Goal: Transaction & Acquisition: Purchase product/service

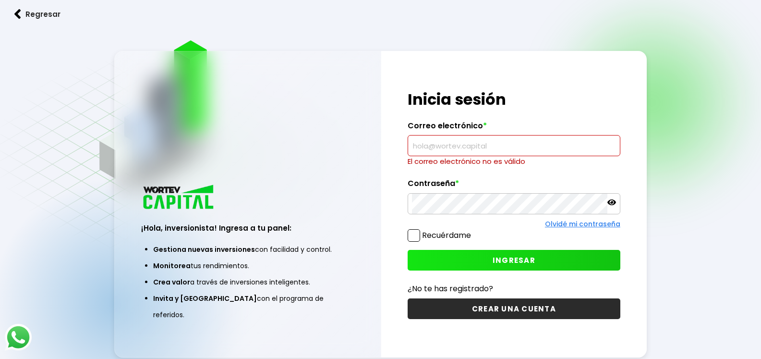
click at [422, 155] on input "text" at bounding box center [514, 145] width 204 height 20
click at [416, 146] on input "text" at bounding box center [514, 145] width 204 height 20
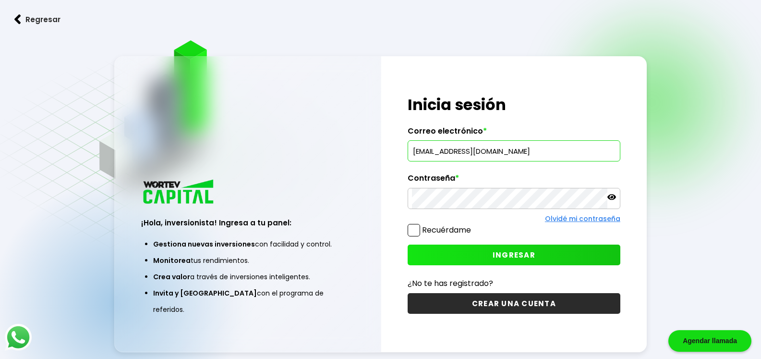
type input "[EMAIL_ADDRESS][DOMAIN_NAME]"
click at [449, 256] on button "INGRESAR" at bounding box center [514, 254] width 213 height 21
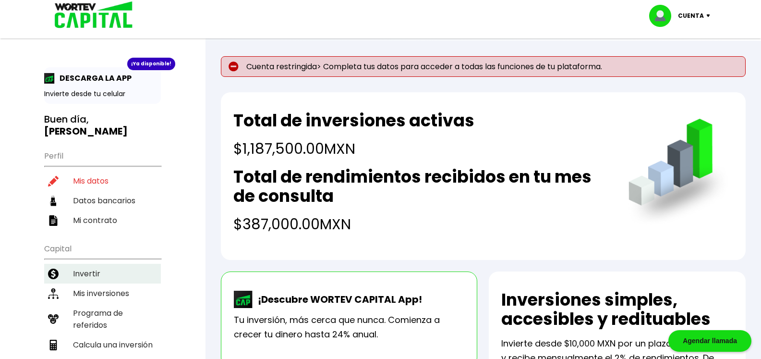
click at [83, 264] on li "Invertir" at bounding box center [102, 274] width 117 height 20
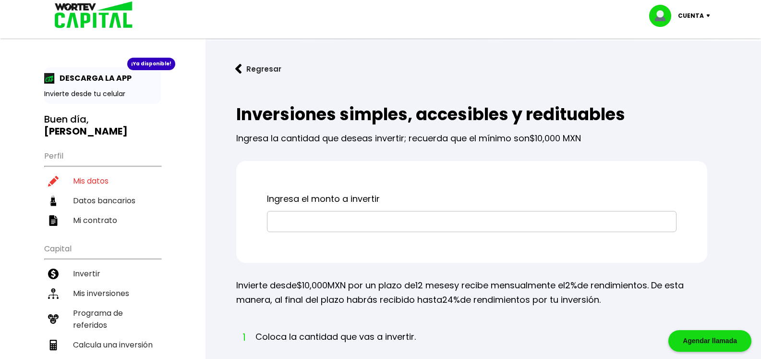
click at [301, 221] on input "text" at bounding box center [471, 221] width 401 height 20
type input "$250,000"
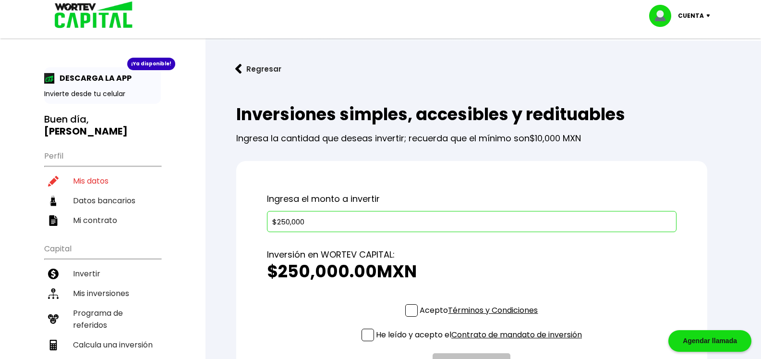
scroll to position [48, 0]
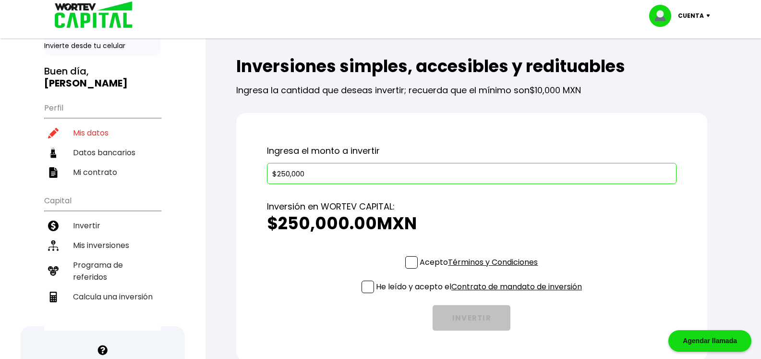
click at [411, 264] on span at bounding box center [411, 262] width 12 height 12
click at [481, 269] on input "Acepto Términos y Condiciones" at bounding box center [481, 269] width 0 height 0
click at [368, 285] on span at bounding box center [368, 286] width 12 height 12
click at [481, 294] on input "He leído y acepto el Contrato de mandato de inversión" at bounding box center [481, 294] width 0 height 0
click at [368, 285] on span at bounding box center [368, 286] width 12 height 12
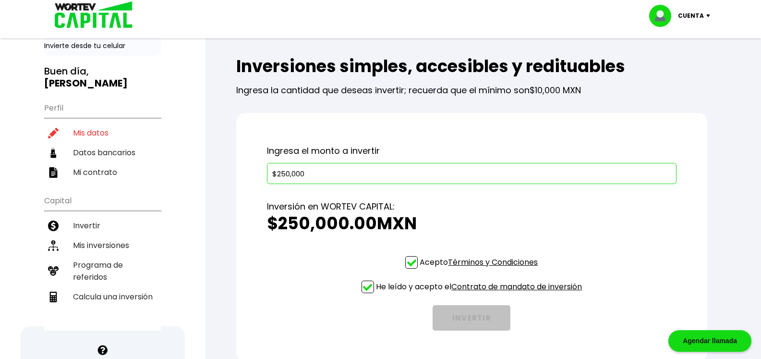
click at [481, 294] on input "He leído y acepto el Contrato de mandato de inversión" at bounding box center [481, 294] width 0 height 0
click at [364, 289] on span at bounding box center [368, 286] width 12 height 12
click at [481, 294] on input "He leído y acepto el Contrato de mandato de inversión" at bounding box center [481, 294] width 0 height 0
click at [466, 323] on button "INVERTIR" at bounding box center [472, 317] width 78 height 25
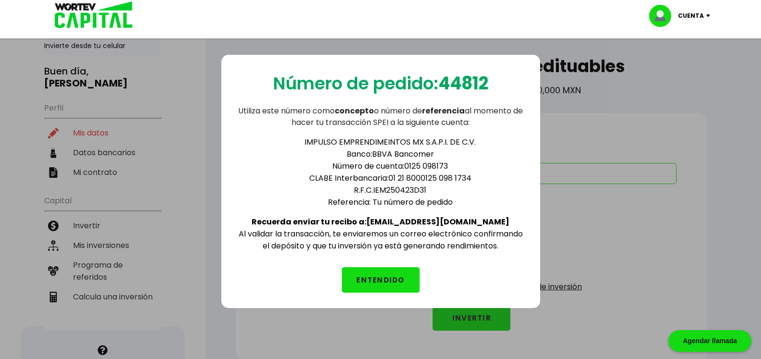
click at [409, 281] on button "ENTENDIDO" at bounding box center [381, 279] width 78 height 25
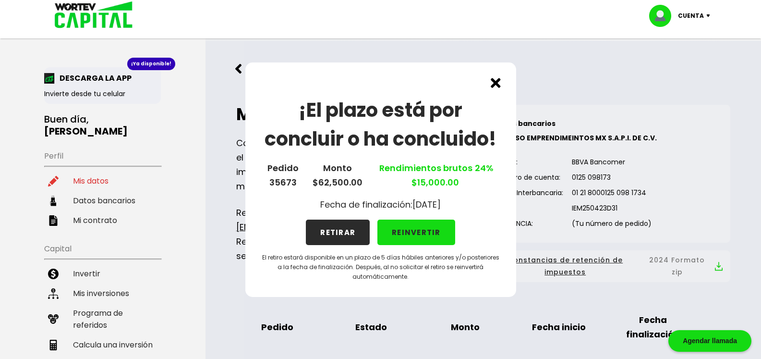
click at [489, 310] on div "¡El plazo está por concluir o ha concluido! Pedido 35673 Monto $62,500.00 Rendi…" at bounding box center [380, 179] width 761 height 359
click at [496, 83] on img at bounding box center [496, 83] width 10 height 10
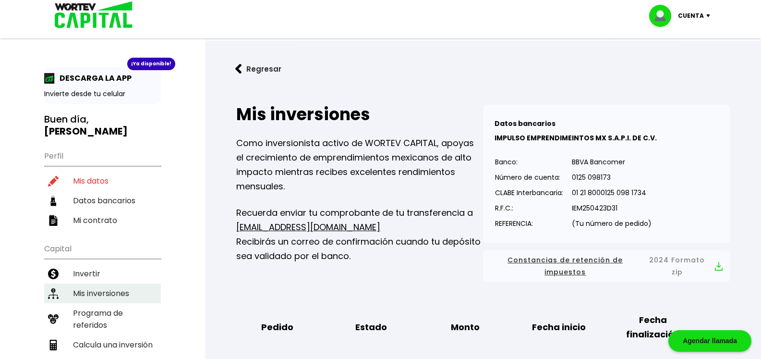
click at [76, 283] on li "Mis inversiones" at bounding box center [102, 293] width 117 height 20
drag, startPoint x: 76, startPoint y: 280, endPoint x: 116, endPoint y: 282, distance: 40.4
click at [115, 283] on li "Mis inversiones" at bounding box center [102, 293] width 117 height 20
click at [118, 283] on li "Mis inversiones" at bounding box center [102, 293] width 117 height 20
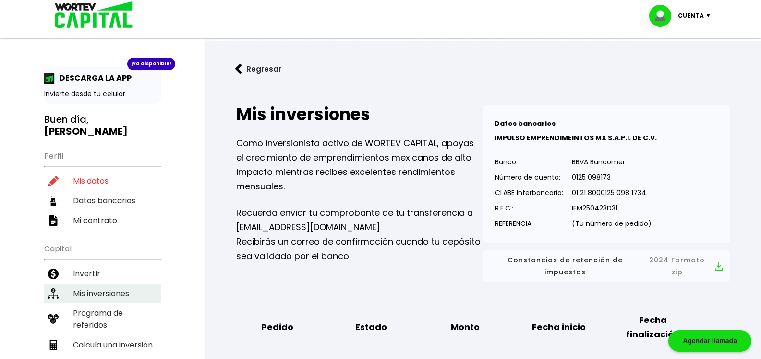
click at [131, 283] on li "Mis inversiones" at bounding box center [102, 293] width 117 height 20
click at [127, 285] on li "Mis inversiones" at bounding box center [102, 293] width 117 height 20
click at [108, 283] on li "Mis inversiones" at bounding box center [102, 293] width 117 height 20
click at [110, 283] on li "Mis inversiones" at bounding box center [102, 293] width 117 height 20
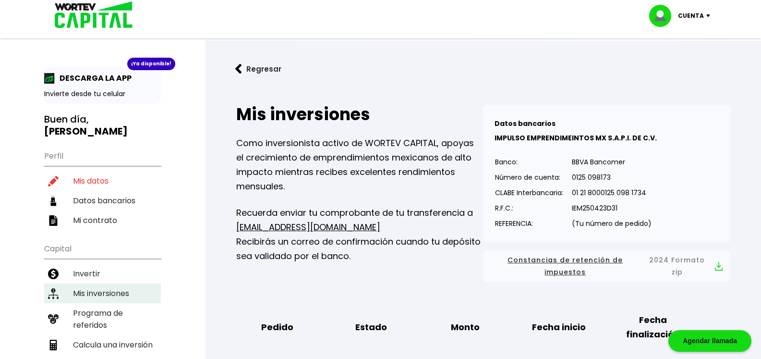
click at [110, 283] on li "Mis inversiones" at bounding box center [102, 293] width 117 height 20
click at [75, 283] on li "Mis inversiones" at bounding box center [102, 293] width 117 height 20
click at [78, 283] on li "Mis inversiones" at bounding box center [102, 293] width 117 height 20
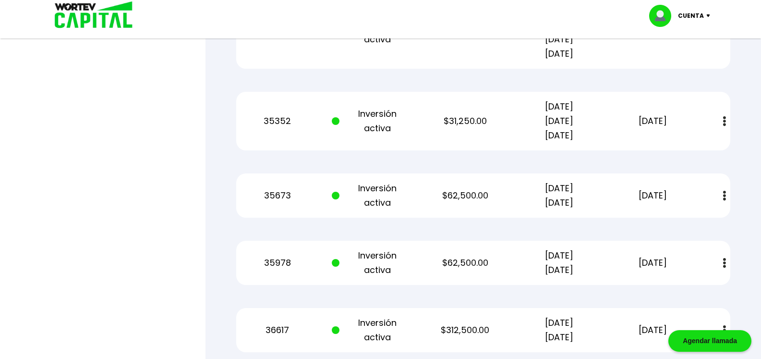
scroll to position [720, 0]
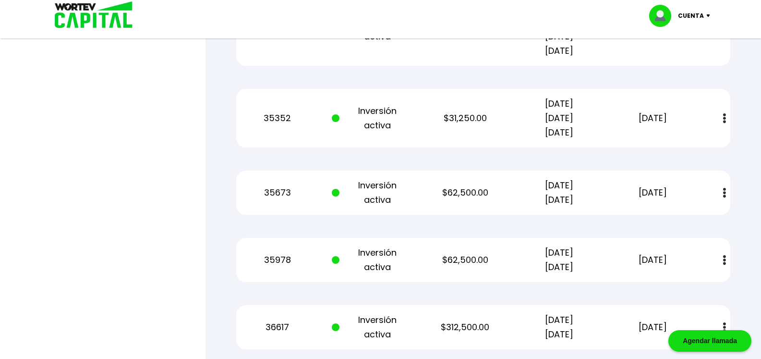
click at [724, 192] on img at bounding box center [724, 193] width 3 height 10
click at [569, 218] on div "Mis inversiones Como inversionista activo de WORTEV CAPITAL, apoyas el crecimie…" at bounding box center [483, 1] width 525 height 1265
click at [722, 192] on button at bounding box center [724, 193] width 13 height 21
click at [570, 201] on p "[DATE] [DATE]" at bounding box center [559, 192] width 79 height 29
click at [598, 183] on p "[DATE] [DATE]" at bounding box center [559, 192] width 79 height 29
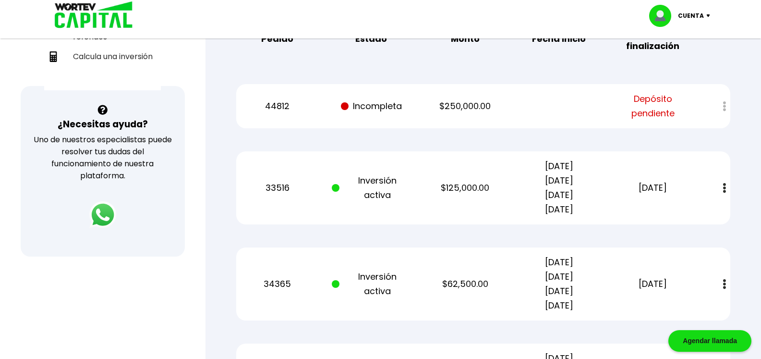
scroll to position [0, 0]
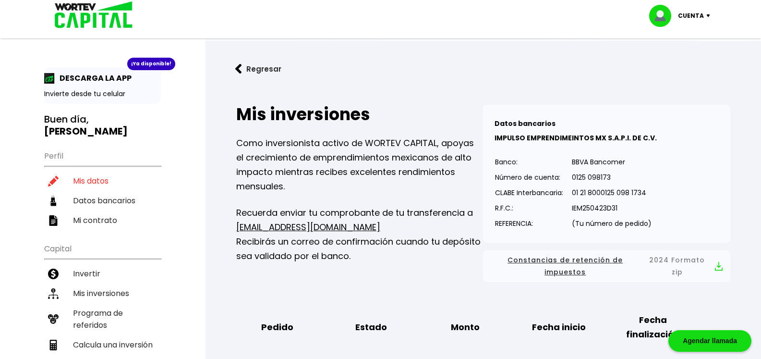
click at [240, 70] on img at bounding box center [238, 69] width 7 height 10
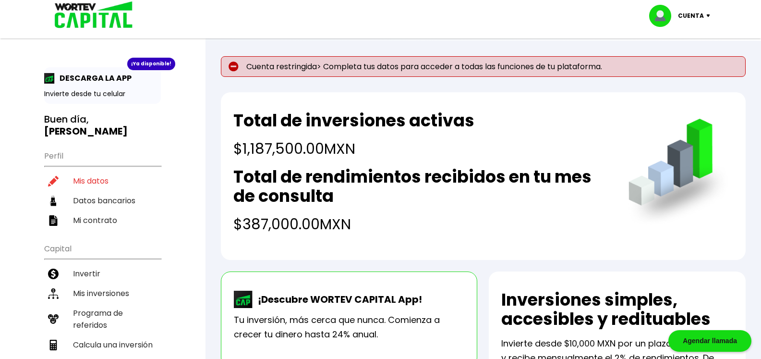
click at [243, 69] on p "Cuenta restringida> Completa tus datos para acceder a todas las funciones de tu…" at bounding box center [483, 66] width 525 height 21
click at [511, 222] on h4 "$387,000.00 MXN" at bounding box center [421, 224] width 376 height 22
click at [84, 283] on li "Mis inversiones" at bounding box center [102, 293] width 117 height 20
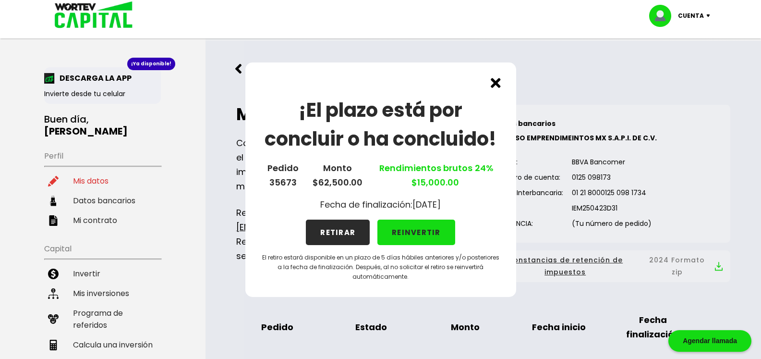
click at [497, 84] on img at bounding box center [496, 83] width 10 height 10
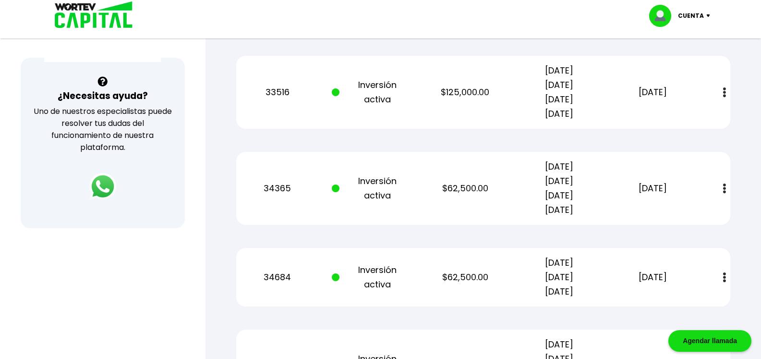
scroll to position [172, 0]
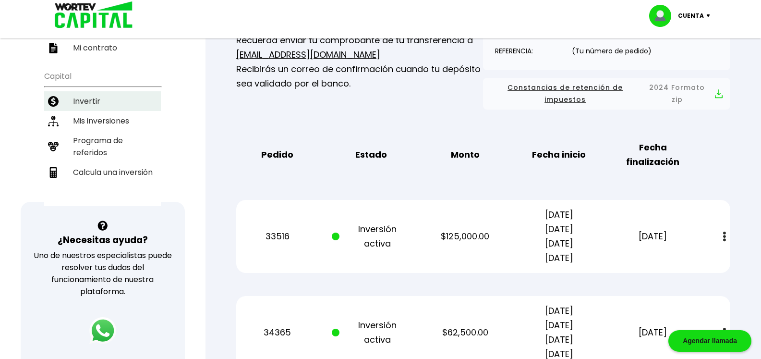
click at [85, 91] on li "Invertir" at bounding box center [102, 101] width 117 height 20
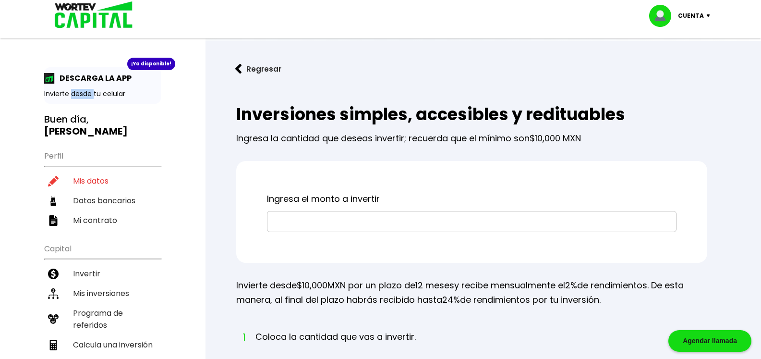
click at [245, 65] on button "Regresar" at bounding box center [258, 68] width 75 height 25
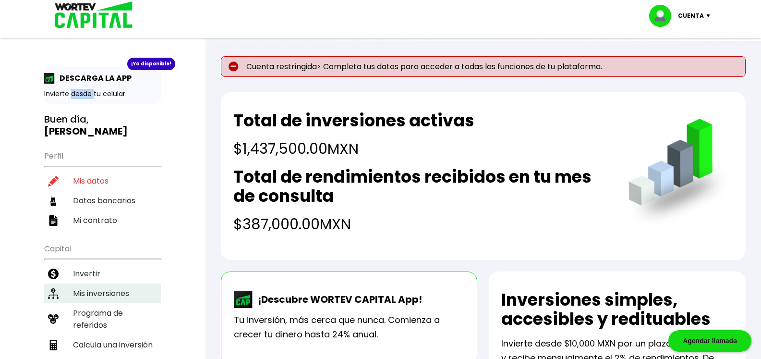
click at [85, 283] on li "Mis inversiones" at bounding box center [102, 293] width 117 height 20
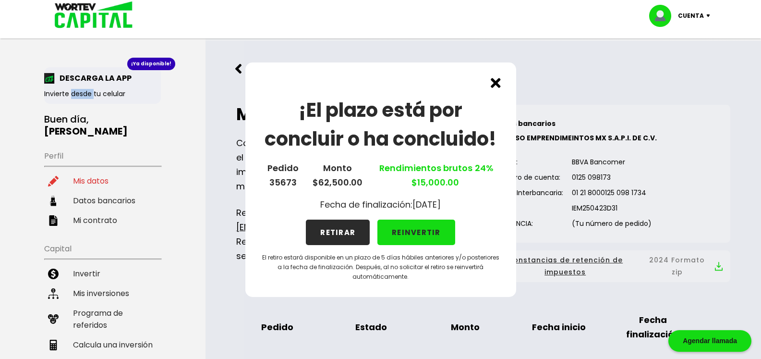
click at [494, 81] on img at bounding box center [496, 83] width 10 height 10
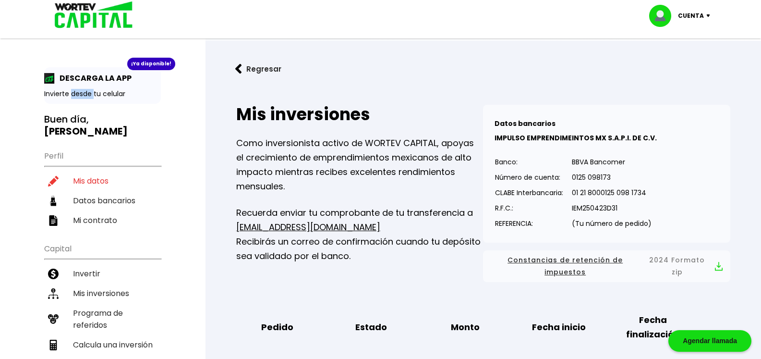
click at [240, 72] on img at bounding box center [238, 69] width 7 height 10
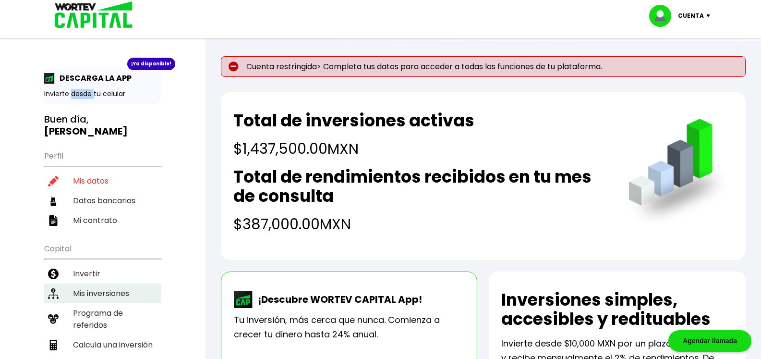
click at [85, 283] on li "Mis inversiones" at bounding box center [102, 293] width 117 height 20
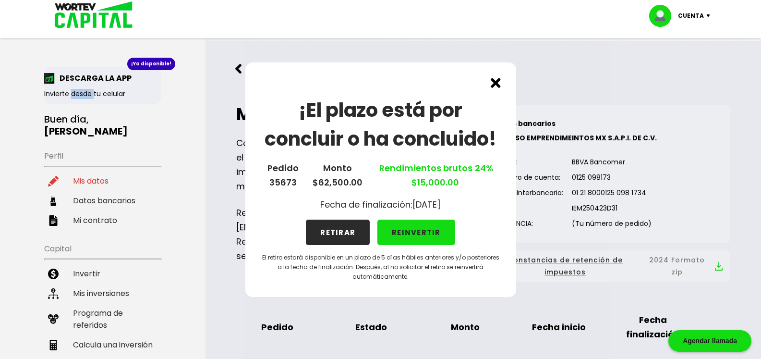
click at [499, 82] on img at bounding box center [496, 83] width 10 height 10
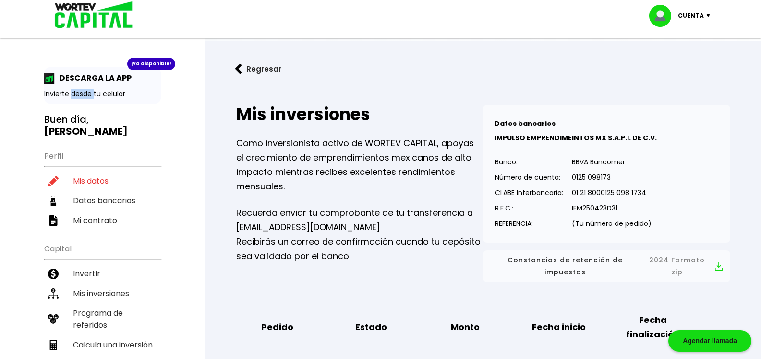
click at [239, 69] on img at bounding box center [238, 69] width 7 height 10
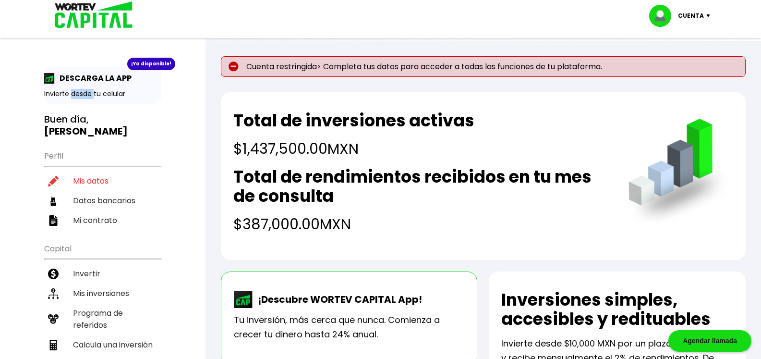
click at [710, 16] on img at bounding box center [710, 15] width 13 height 3
click at [687, 64] on li "Cerrar sesión" at bounding box center [681, 64] width 77 height 20
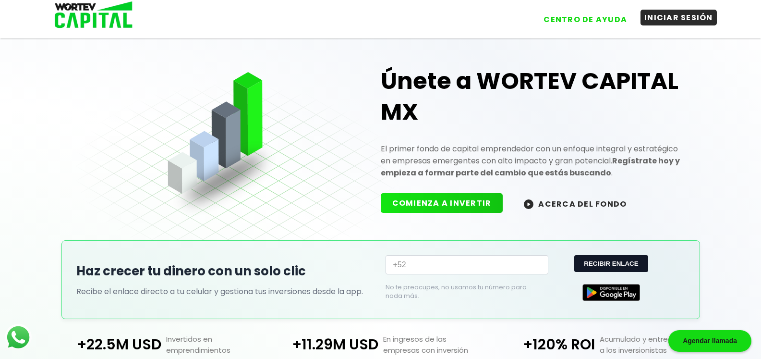
click at [673, 21] on button "INICIAR SESIÓN" at bounding box center [679, 18] width 76 height 16
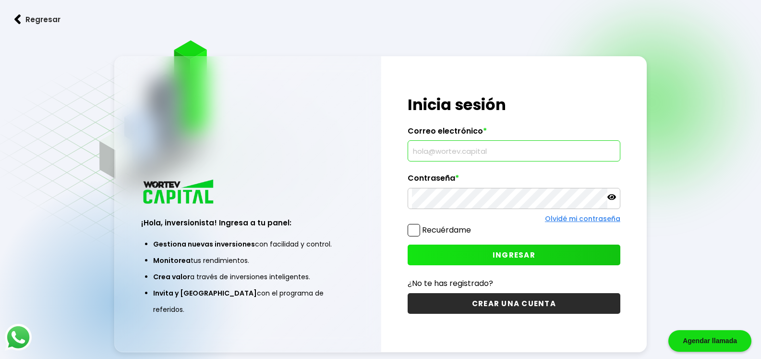
click at [432, 150] on input "text" at bounding box center [514, 151] width 204 height 20
type input "[EMAIL_ADDRESS][DOMAIN_NAME]"
click at [536, 257] on button "INGRESAR" at bounding box center [514, 254] width 213 height 21
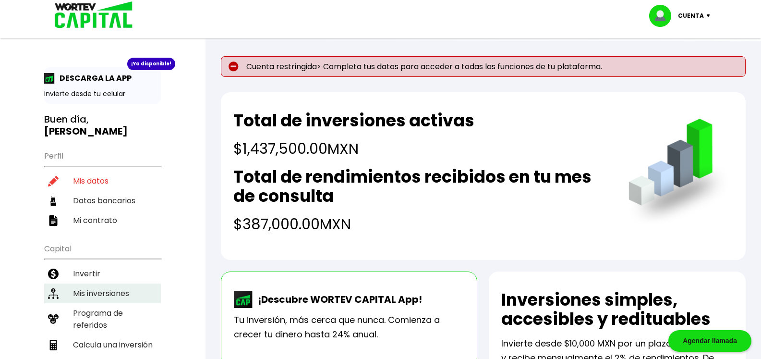
click at [116, 283] on li "Mis inversiones" at bounding box center [102, 293] width 117 height 20
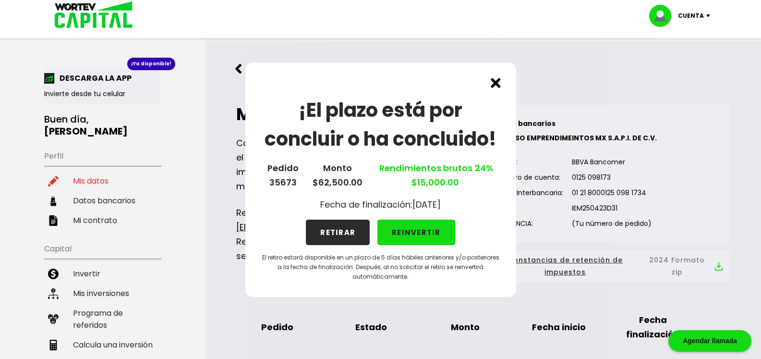
click at [499, 84] on img at bounding box center [496, 83] width 10 height 10
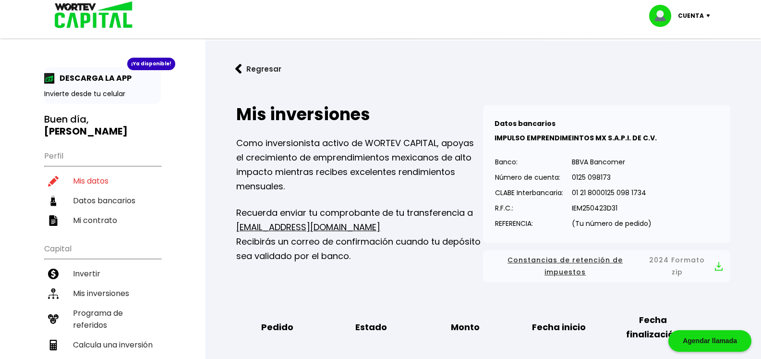
click at [708, 14] on img at bounding box center [710, 15] width 13 height 3
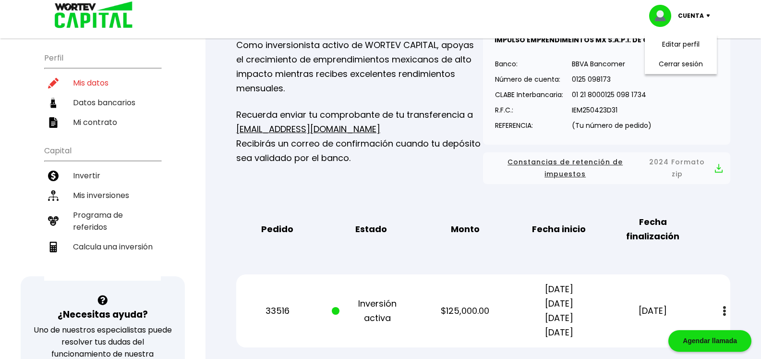
scroll to position [288, 0]
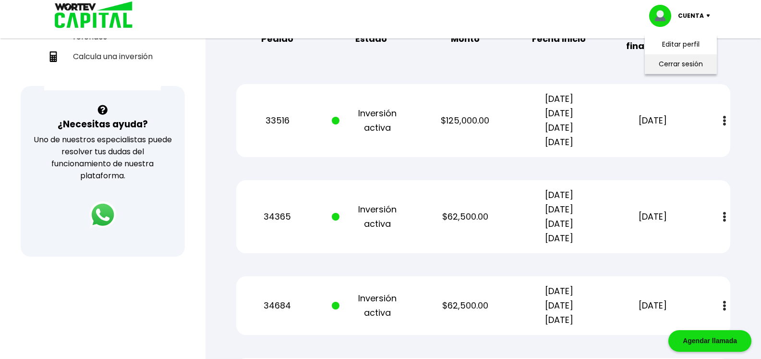
click at [666, 65] on li "Cerrar sesión" at bounding box center [681, 64] width 77 height 20
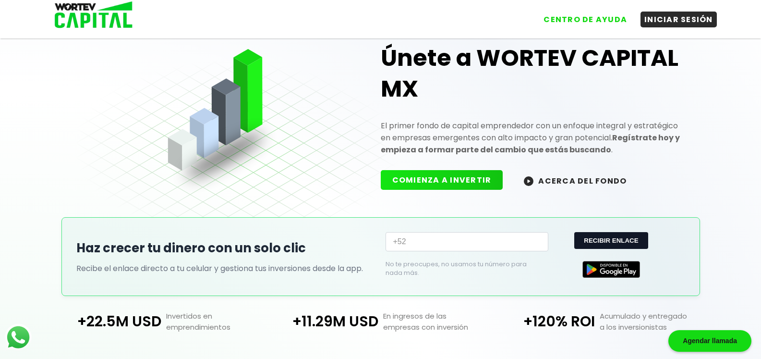
scroll to position [233, 0]
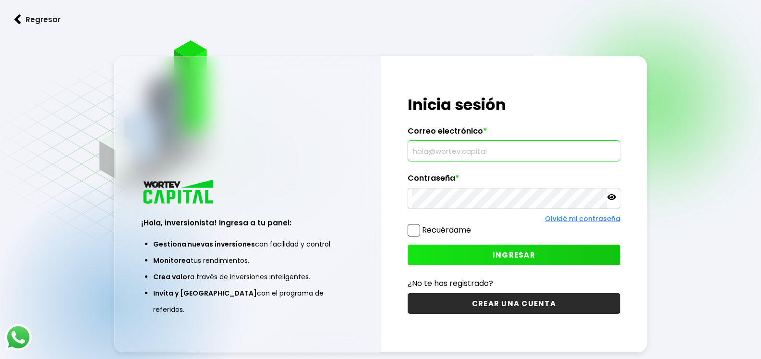
click at [469, 152] on input "text" at bounding box center [514, 151] width 204 height 20
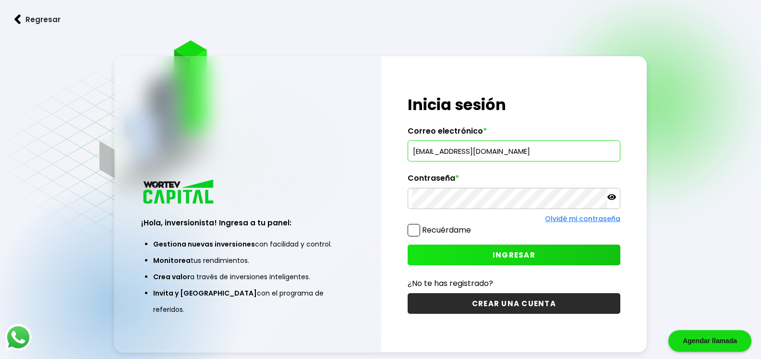
type input "[EMAIL_ADDRESS][DOMAIN_NAME]"
click at [452, 255] on button "INGRESAR" at bounding box center [514, 254] width 213 height 21
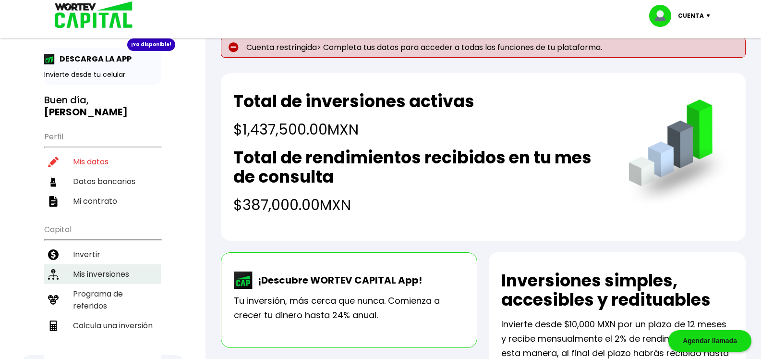
scroll to position [48, 0]
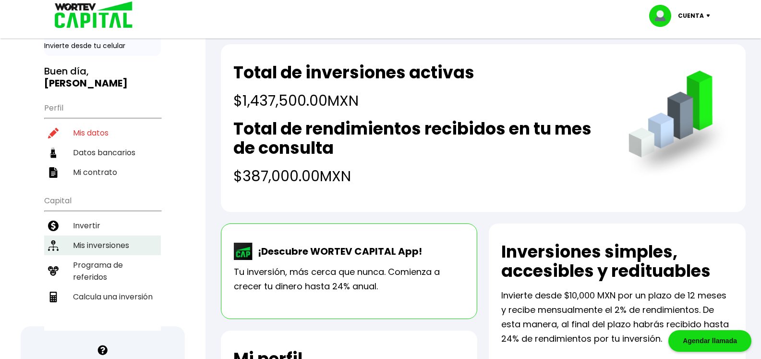
click at [78, 235] on li "Mis inversiones" at bounding box center [102, 245] width 117 height 20
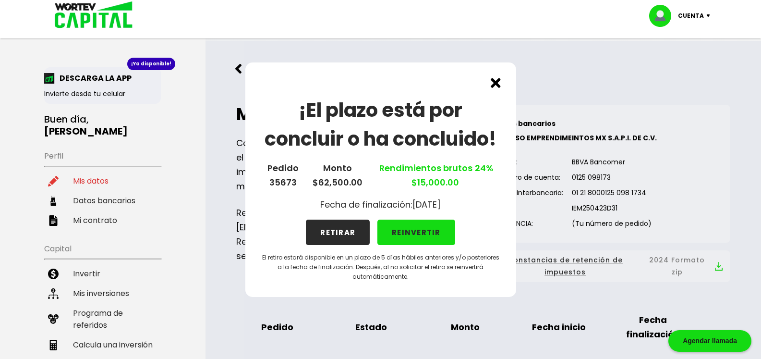
click at [493, 85] on img at bounding box center [496, 83] width 10 height 10
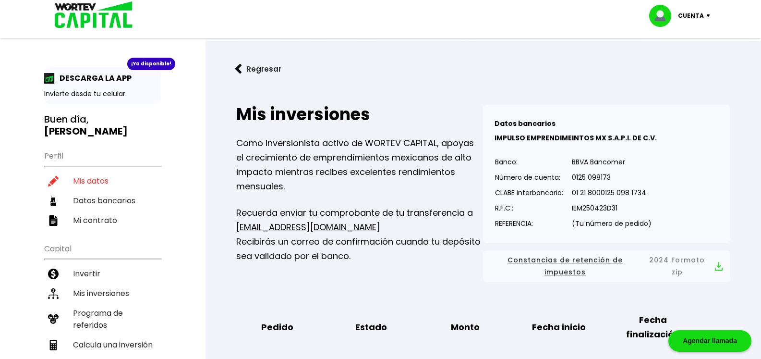
click at [706, 16] on img at bounding box center [710, 15] width 13 height 3
click at [708, 13] on div "Cuenta" at bounding box center [683, 16] width 68 height 22
click at [699, 65] on li "Cerrar sesión" at bounding box center [681, 64] width 77 height 20
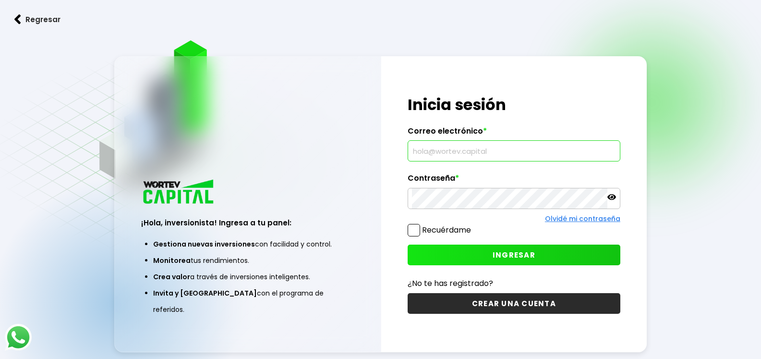
click at [417, 158] on input "text" at bounding box center [514, 151] width 204 height 20
click at [432, 156] on input "text" at bounding box center [514, 151] width 204 height 20
type input "ma"
click at [411, 153] on div at bounding box center [514, 150] width 213 height 21
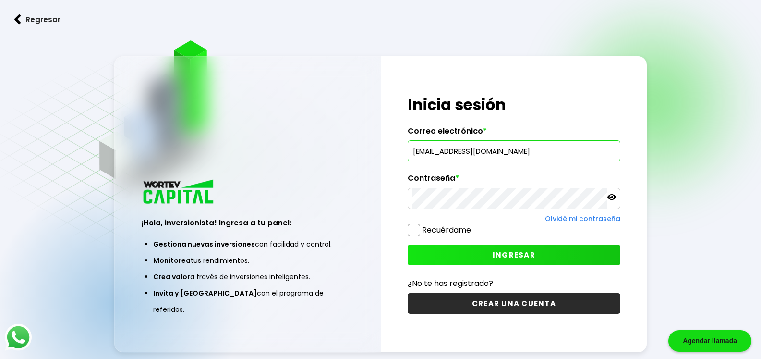
type input "[EMAIL_ADDRESS][DOMAIN_NAME]"
click at [484, 251] on button "INGRESAR" at bounding box center [514, 254] width 213 height 21
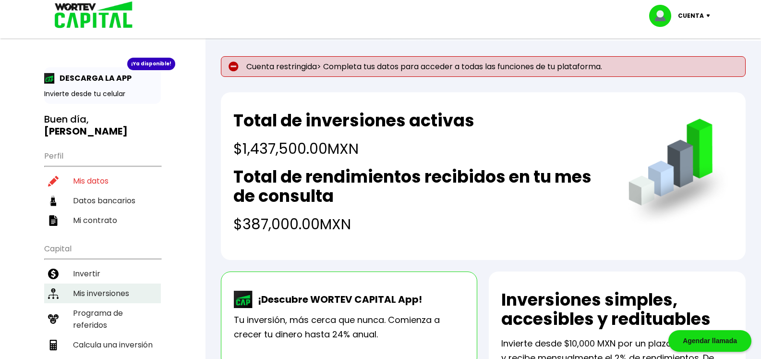
click at [109, 283] on li "Mis inversiones" at bounding box center [102, 293] width 117 height 20
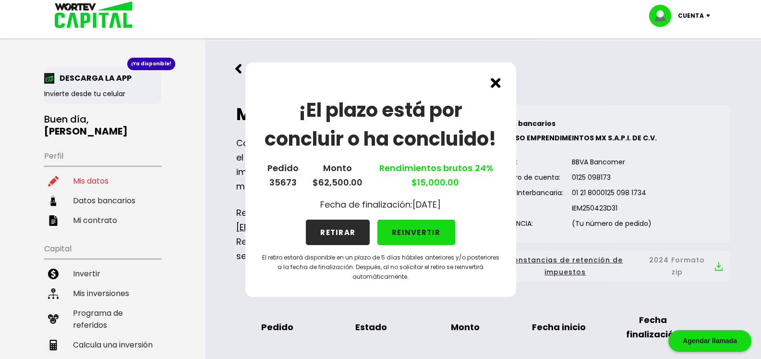
click at [495, 86] on img at bounding box center [496, 83] width 10 height 10
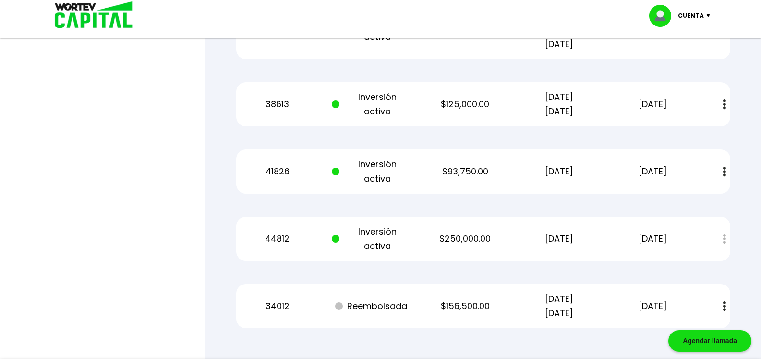
scroll to position [1099, 0]
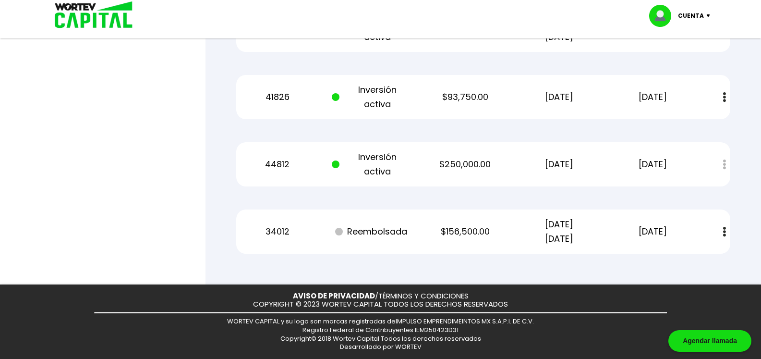
click at [707, 171] on div "Estado de cuenta" at bounding box center [718, 164] width 24 height 21
click at [707, 15] on img at bounding box center [710, 15] width 13 height 3
click at [700, 64] on li "Cerrar sesión" at bounding box center [681, 64] width 77 height 20
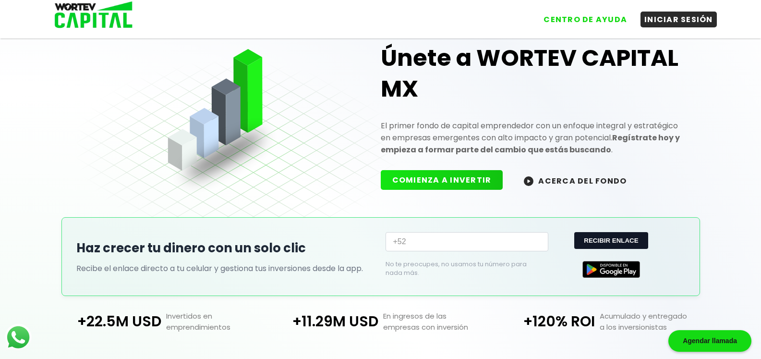
scroll to position [233, 0]
